Goal: Task Accomplishment & Management: Manage account settings

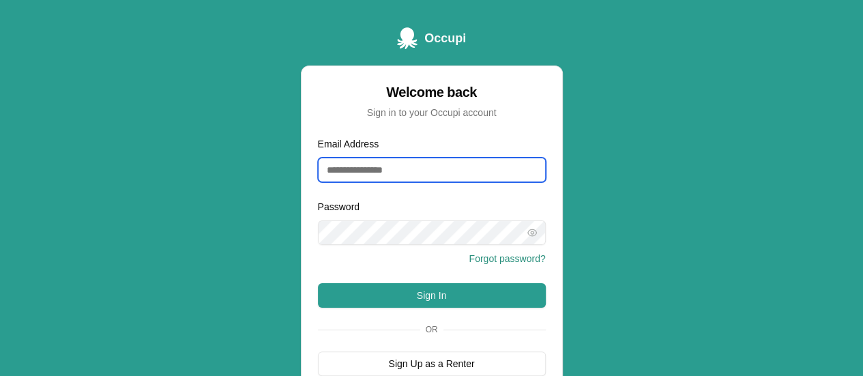
click at [422, 171] on input "Email Address" at bounding box center [432, 170] width 228 height 25
type input "**********"
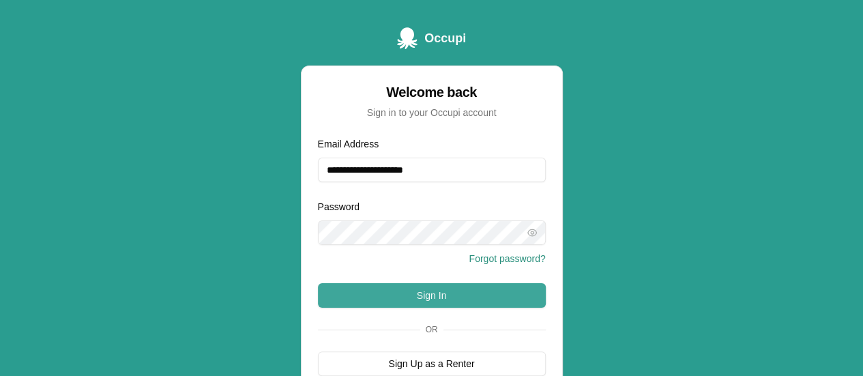
click at [433, 289] on button "Sign In" at bounding box center [432, 295] width 228 height 25
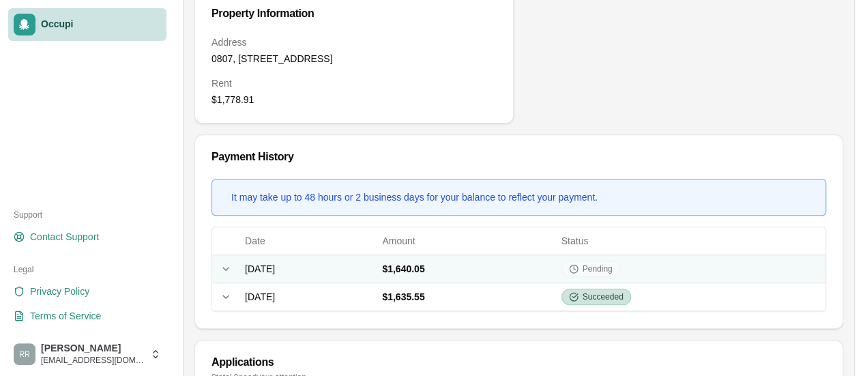
scroll to position [485, 0]
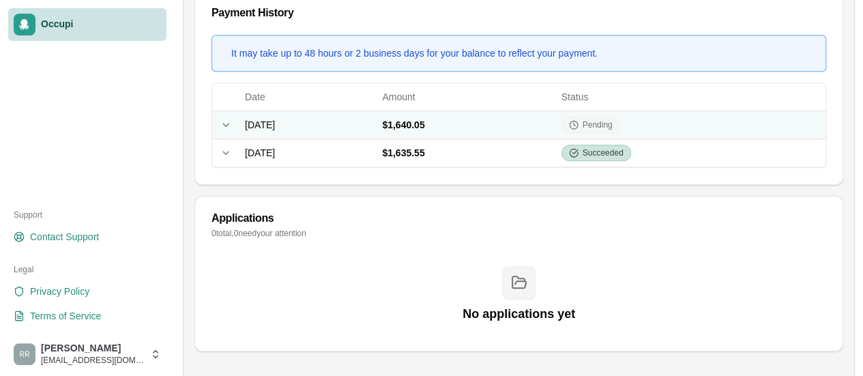
click at [613, 119] on span "Pending" at bounding box center [598, 124] width 30 height 11
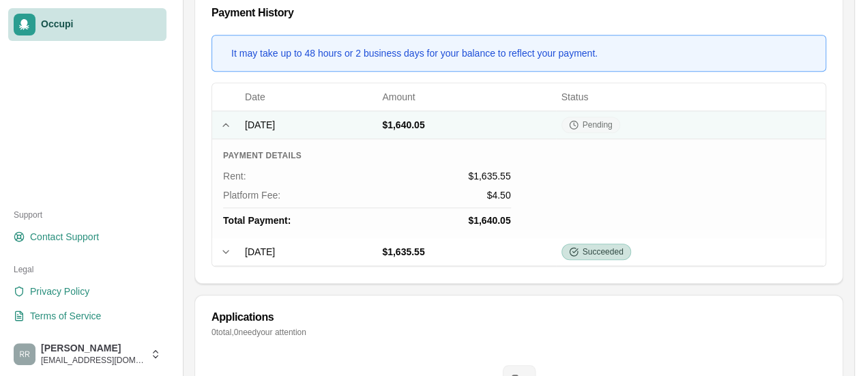
click at [620, 121] on div "Pending" at bounding box center [590, 125] width 59 height 16
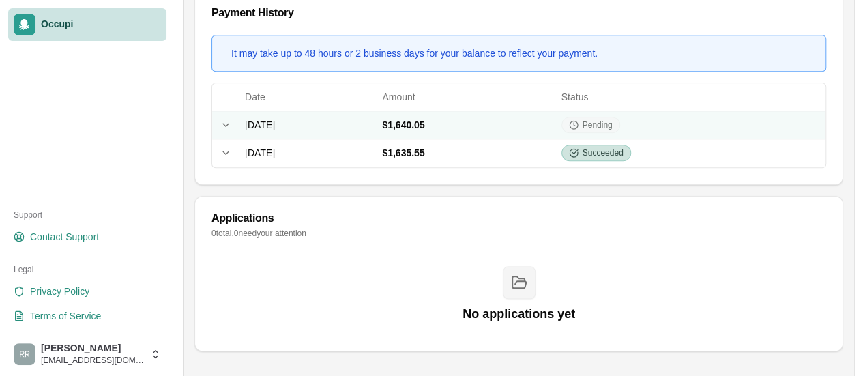
click at [613, 120] on span "Pending" at bounding box center [598, 124] width 30 height 11
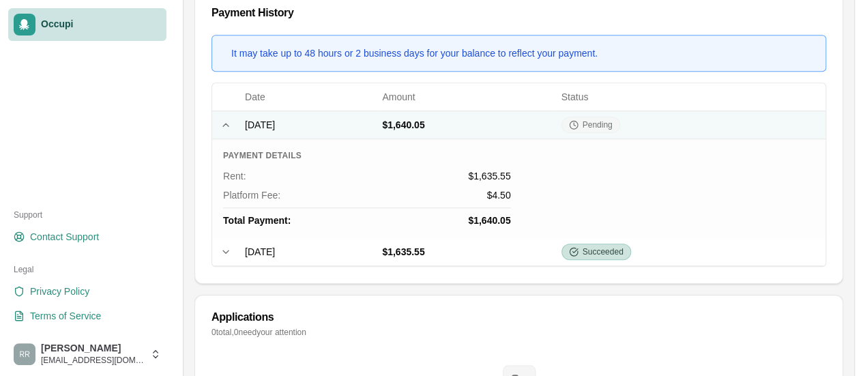
click at [613, 119] on span "Pending" at bounding box center [598, 124] width 30 height 11
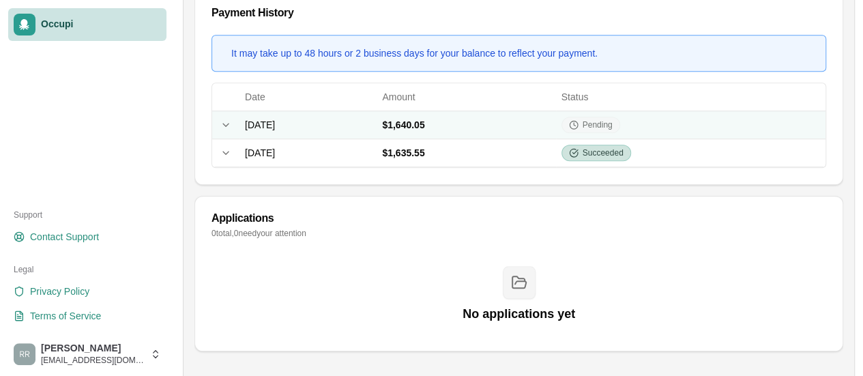
click at [578, 123] on icon at bounding box center [574, 125] width 10 height 10
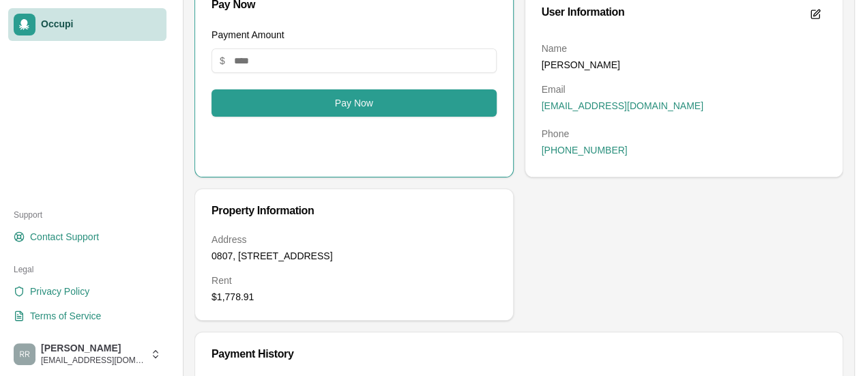
scroll to position [0, 0]
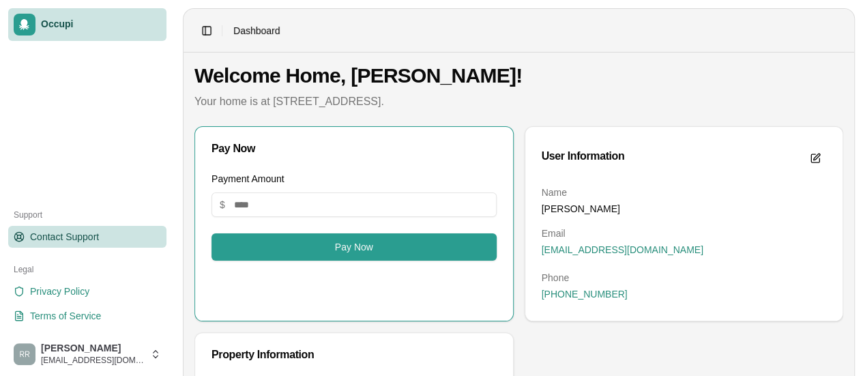
click at [72, 233] on span "Contact Support" at bounding box center [64, 237] width 69 height 14
